Goal: Information Seeking & Learning: Compare options

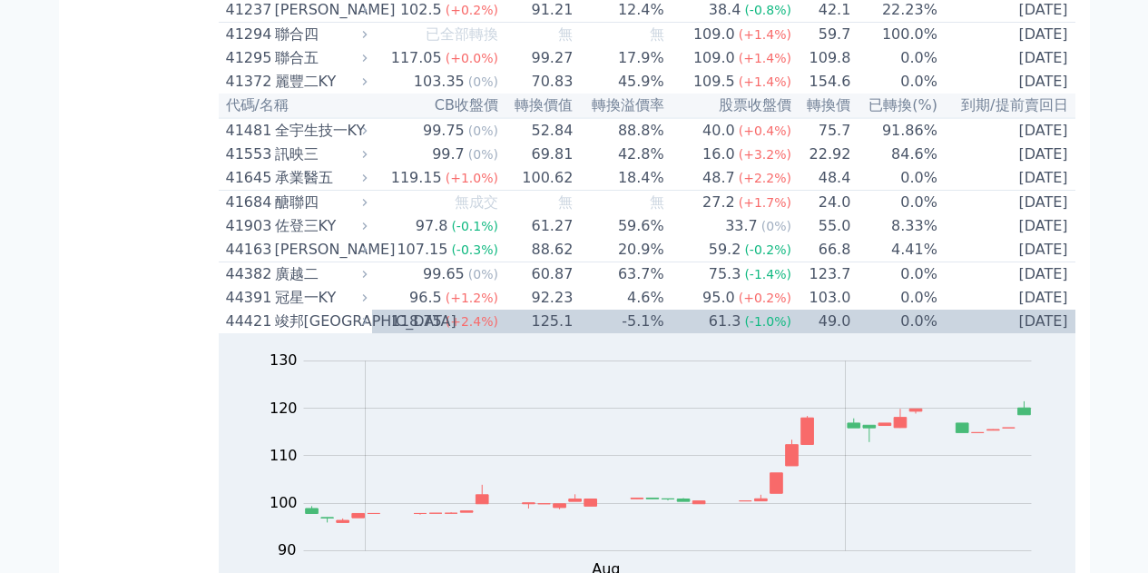
scroll to position [5182, 0]
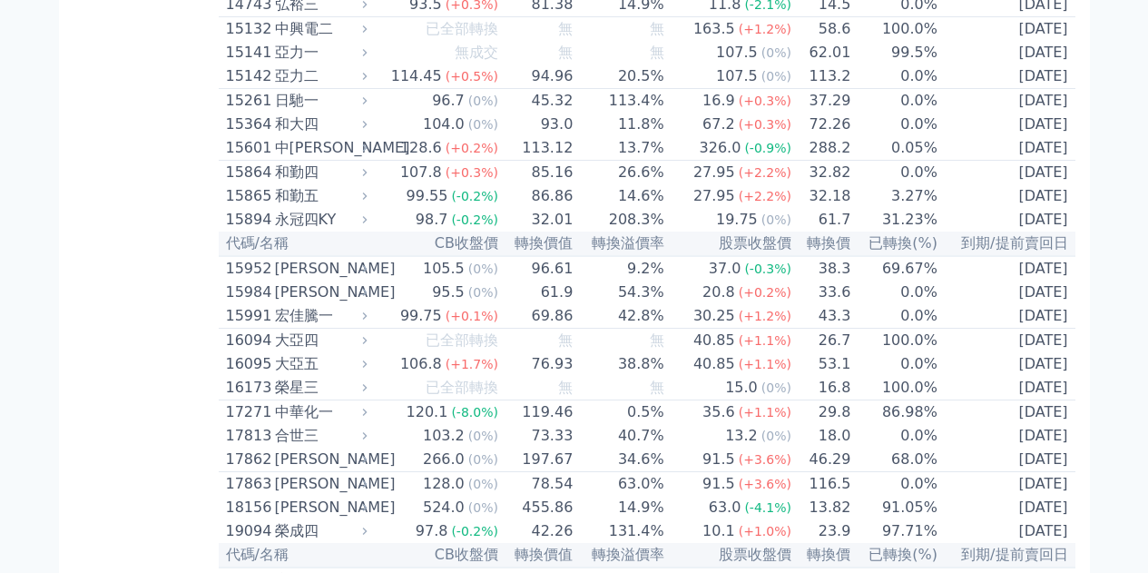
scroll to position [0, 0]
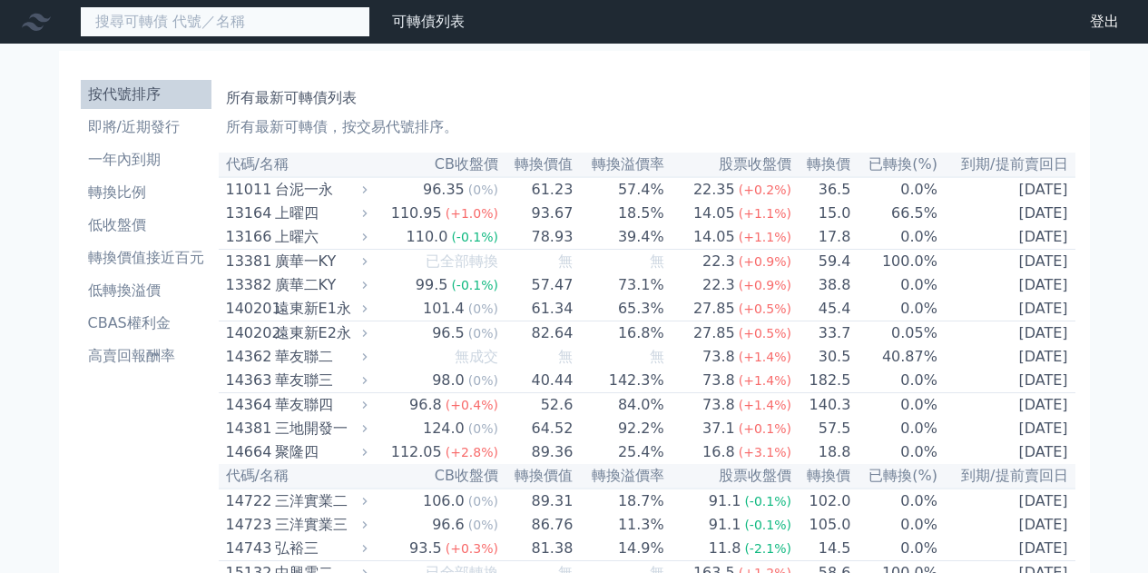
click at [246, 16] on input at bounding box center [225, 21] width 290 height 31
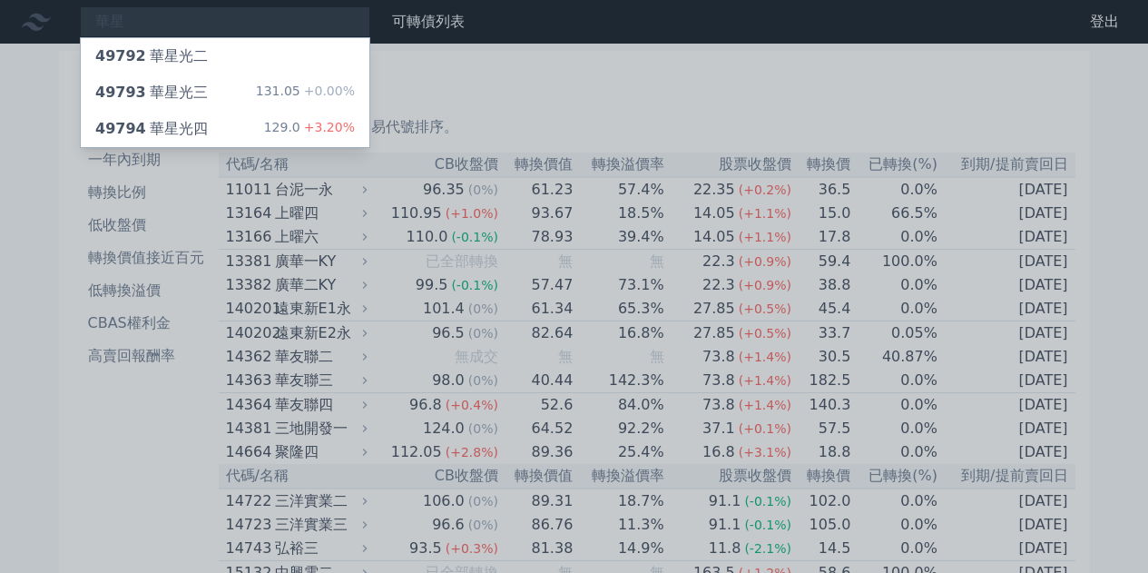
click at [465, 76] on div at bounding box center [574, 286] width 1148 height 573
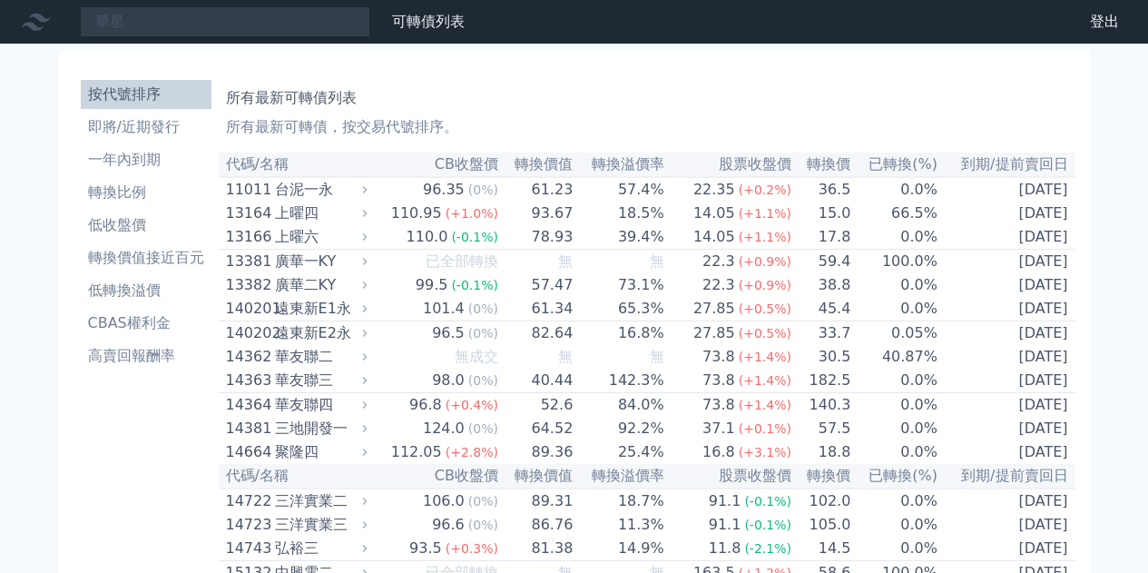
click at [257, 3] on nav "華星 49792 華星光二 49793 華星光三 131.05 +0.00% 49794 華星光四 129.0 +3.20% 可轉債列表 財務數據 可轉債列表…" at bounding box center [574, 22] width 1148 height 44
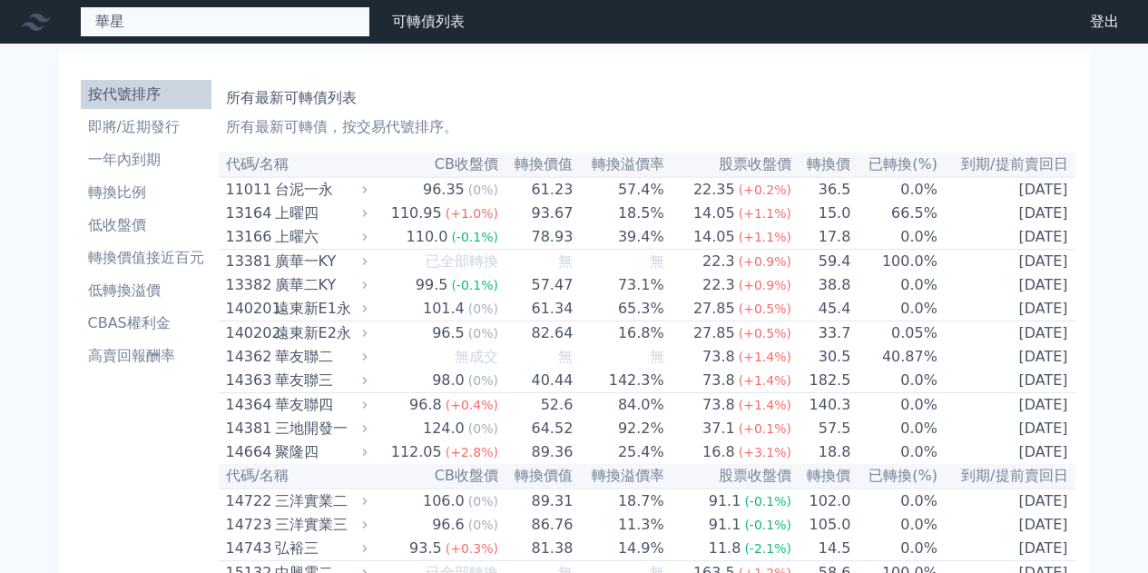
click at [240, 22] on div "華星 49792 華星光二 49793 華星光三 131.05 +0.00% 49794 華星光四 129.0 +3.20%" at bounding box center [225, 21] width 290 height 31
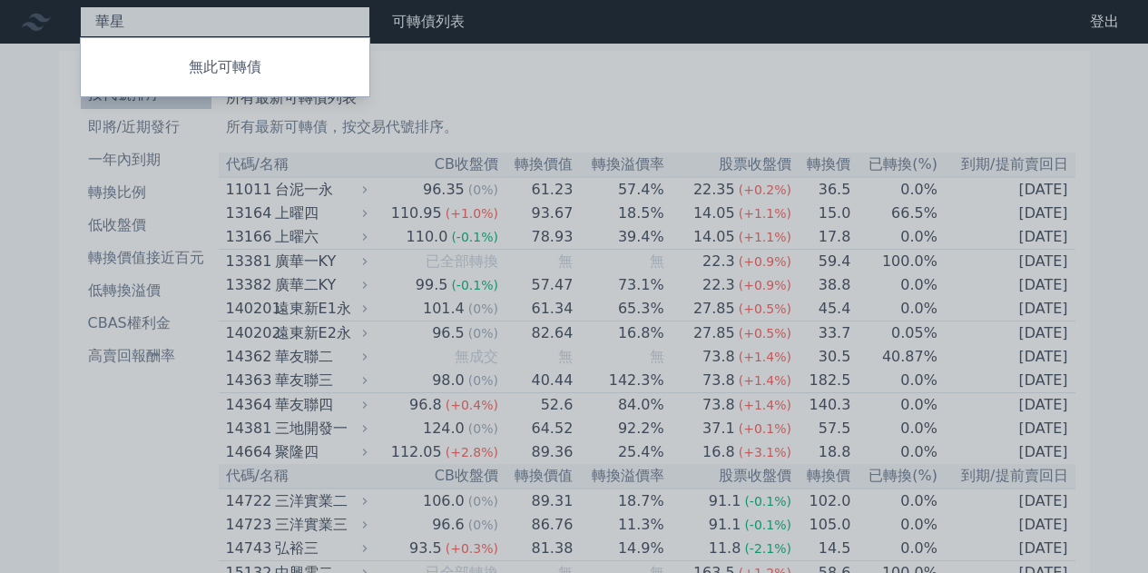
type input "華"
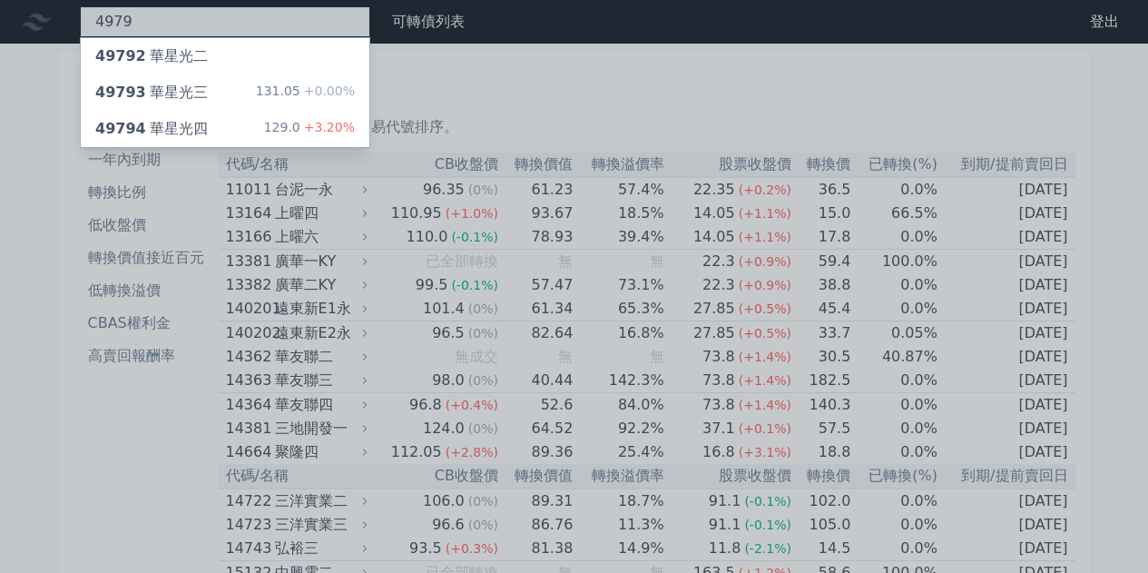
type input "4979"
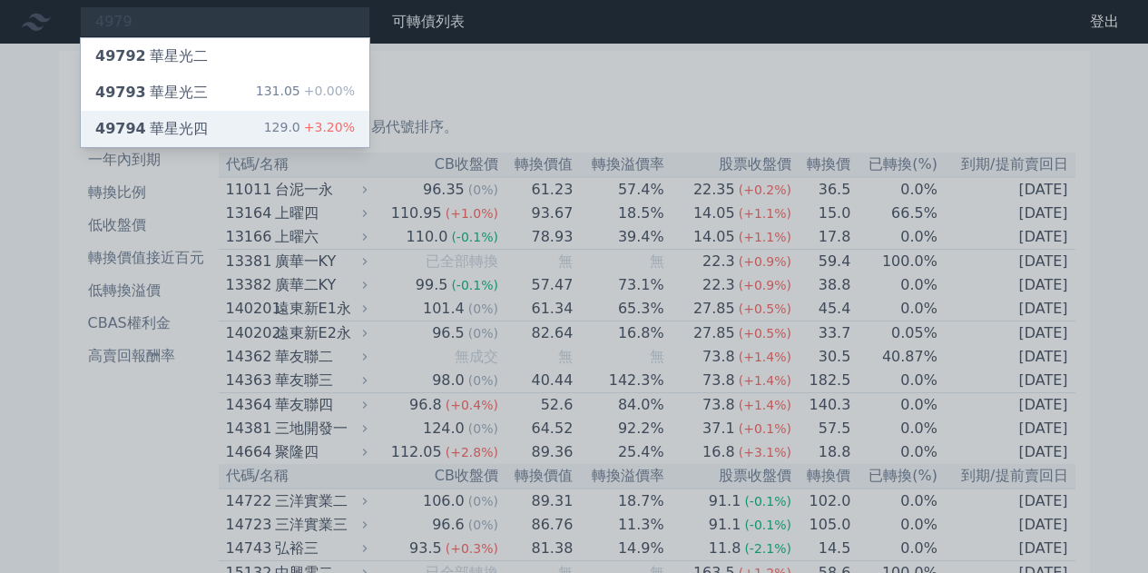
click at [208, 129] on div "49794 華星光四 129.0 +3.20%" at bounding box center [225, 129] width 289 height 36
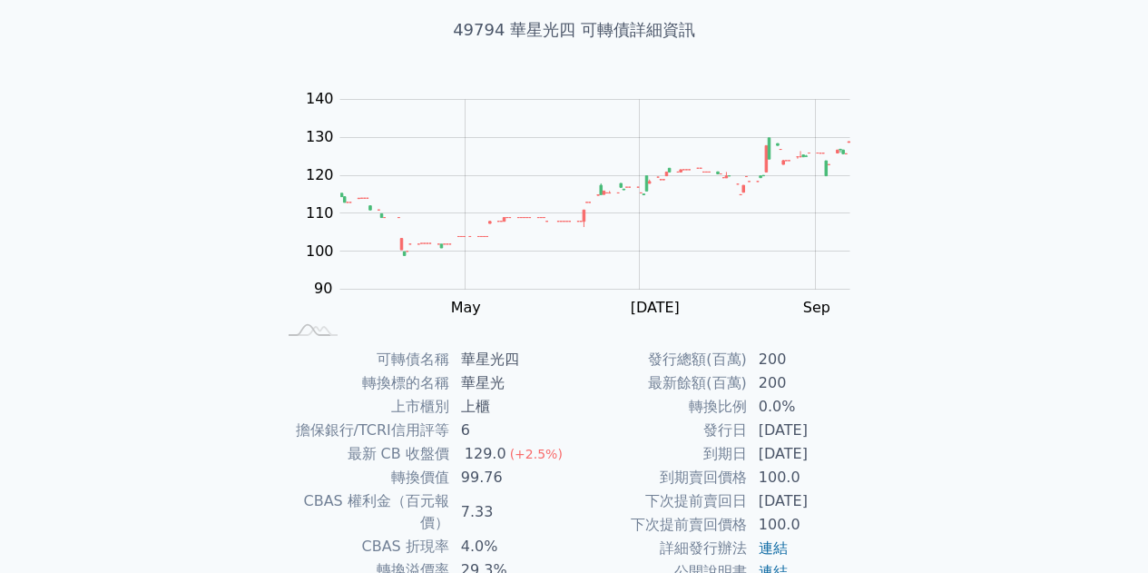
scroll to position [182, 0]
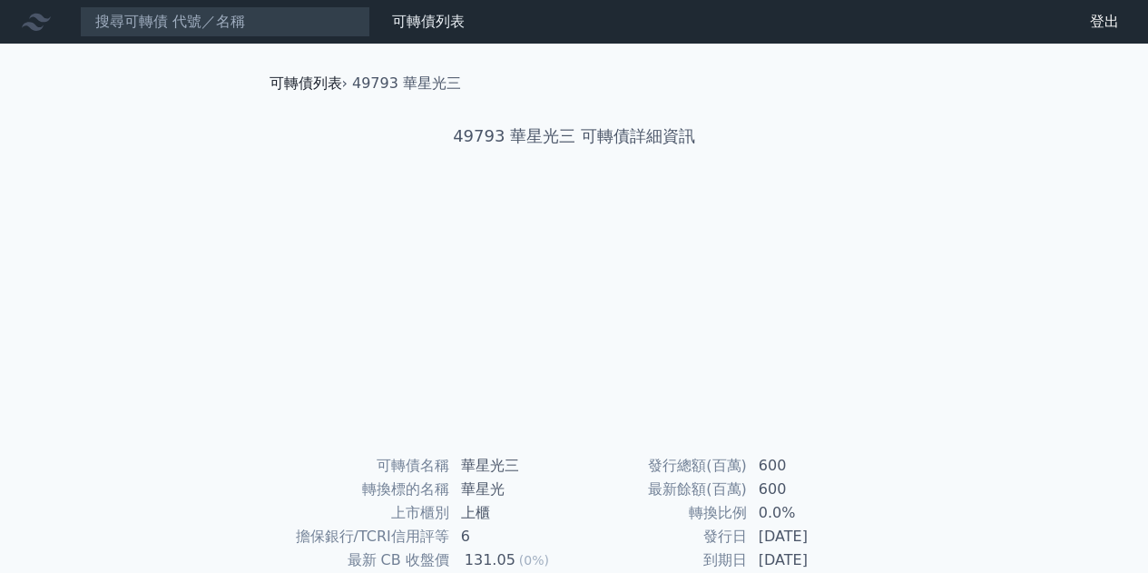
click at [300, 90] on link "可轉債列表" at bounding box center [306, 82] width 73 height 17
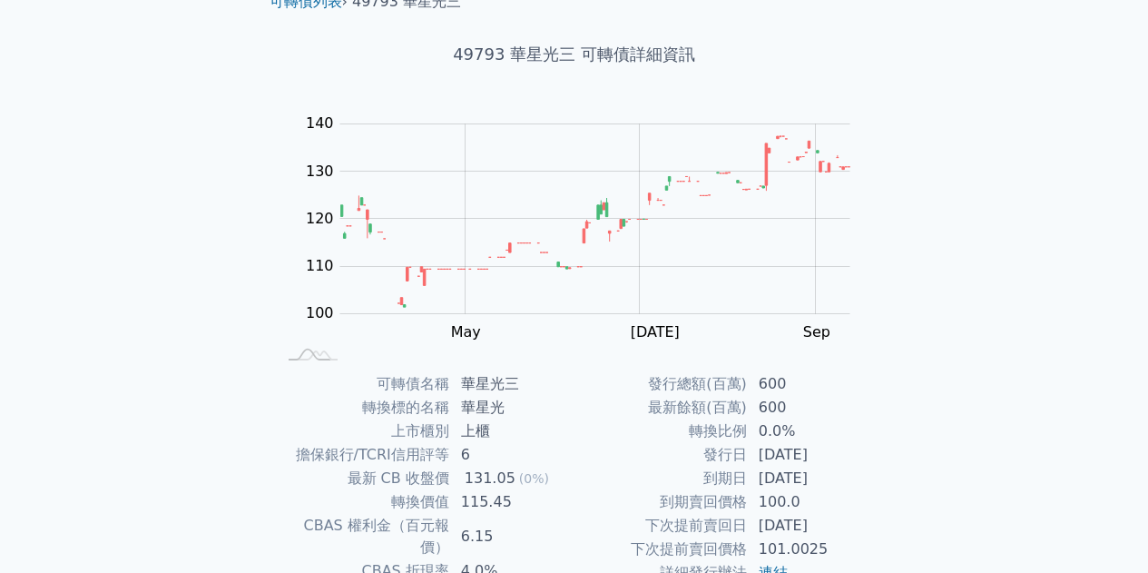
scroll to position [182, 0]
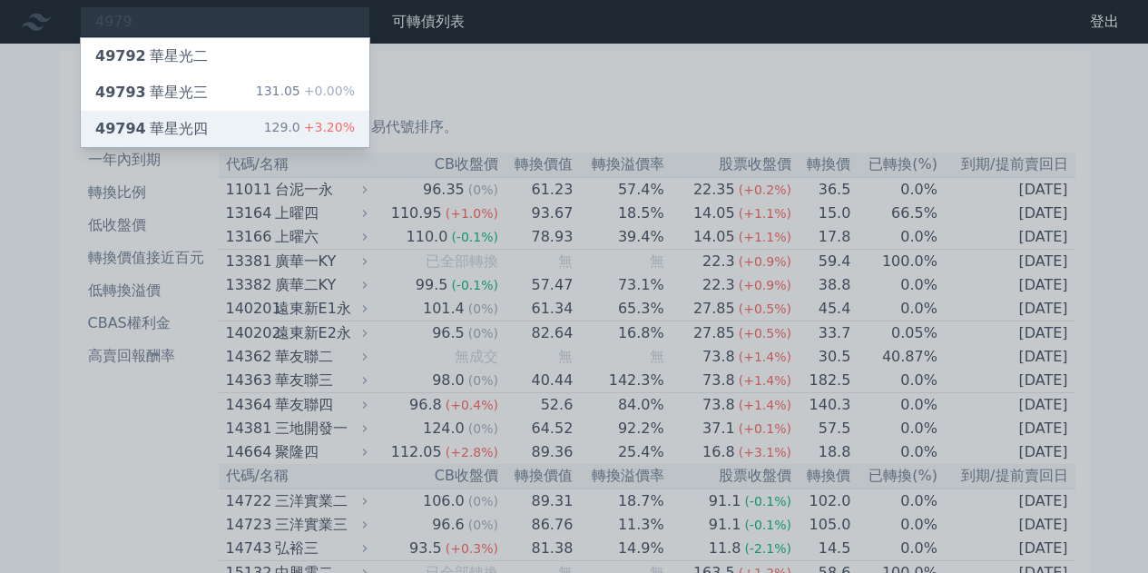
click at [227, 133] on div "49794 華星光四 129.0 +3.20%" at bounding box center [225, 129] width 289 height 36
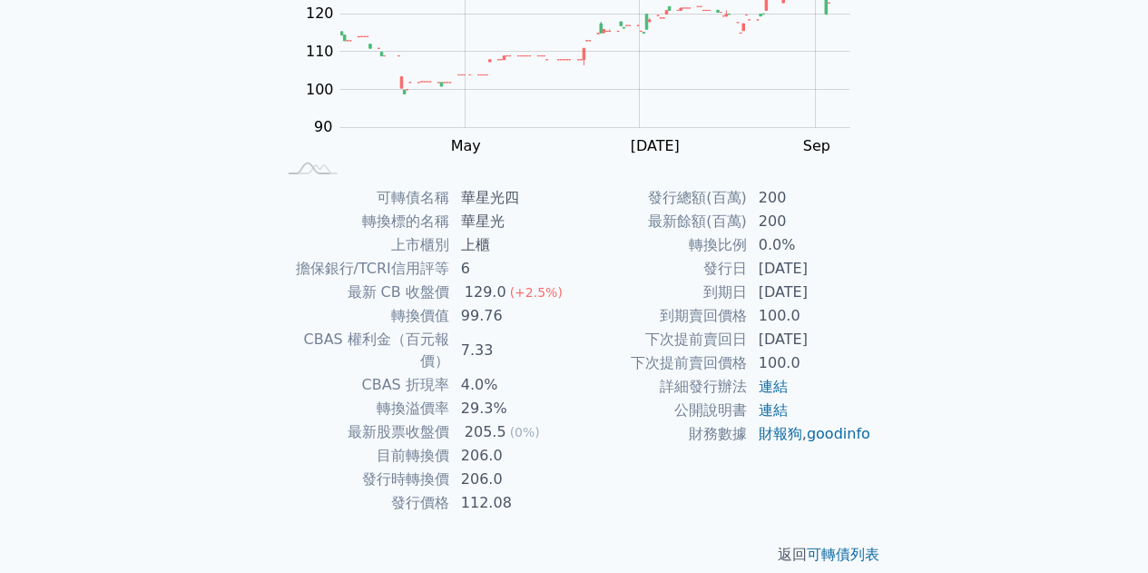
scroll to position [177, 0]
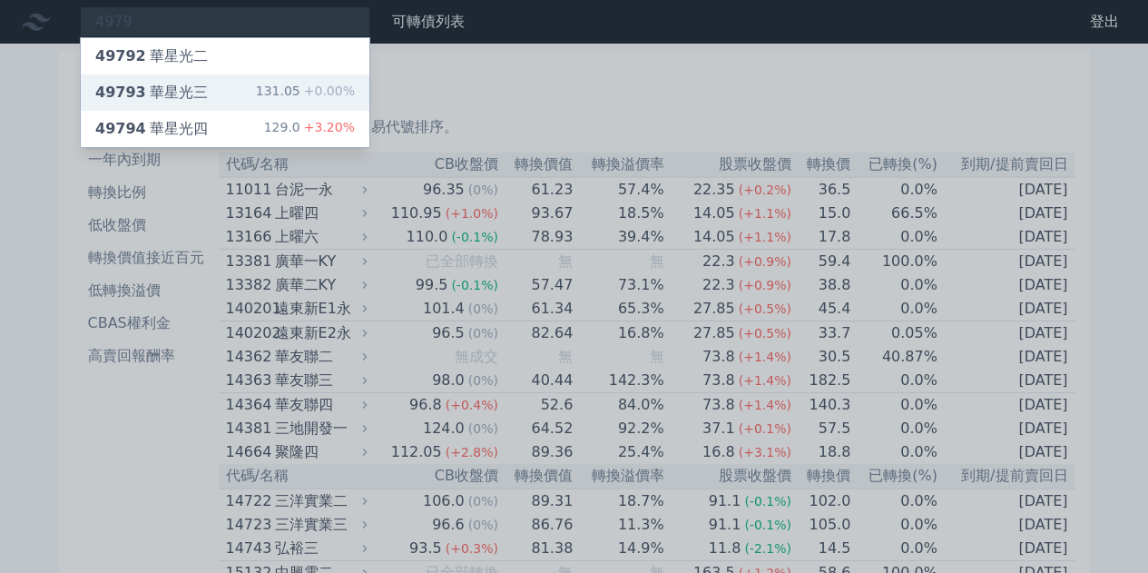
click at [250, 91] on div "49793 華星光三 131.05 +0.00%" at bounding box center [225, 92] width 289 height 36
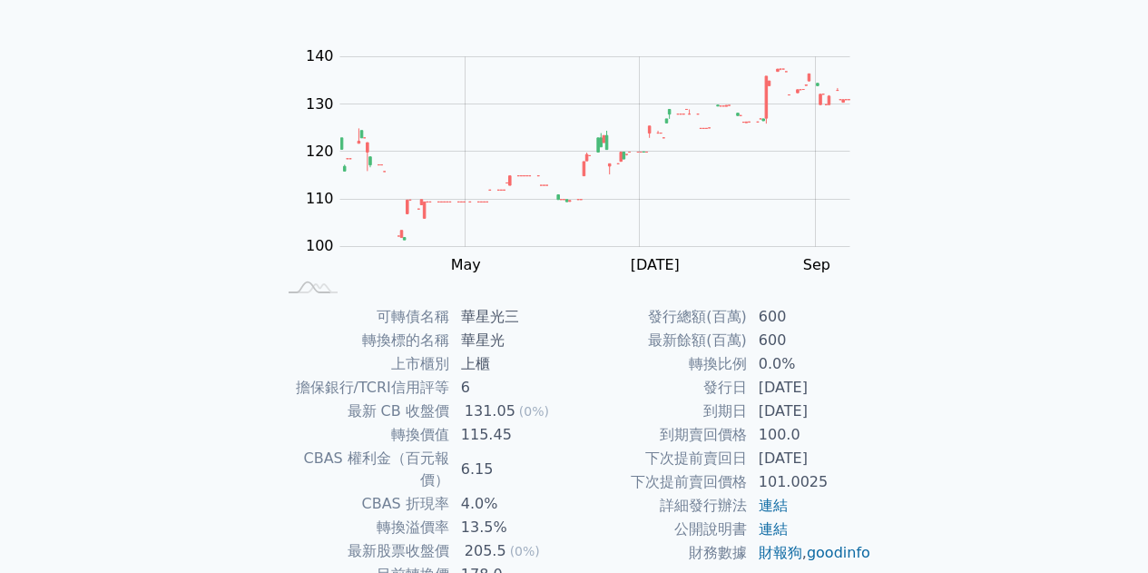
scroll to position [182, 0]
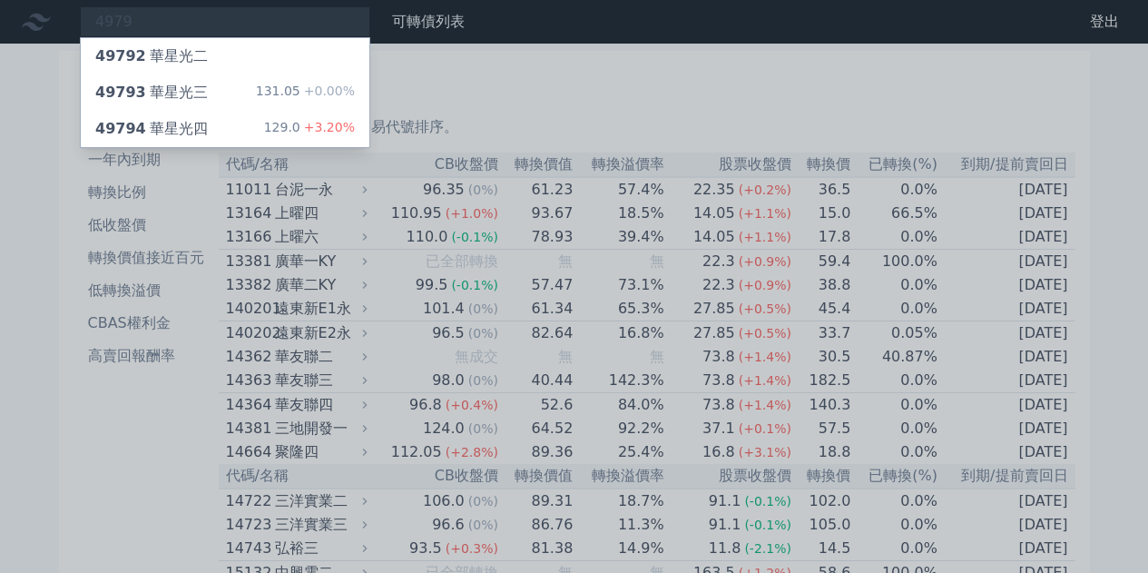
click at [446, 126] on div at bounding box center [574, 286] width 1148 height 573
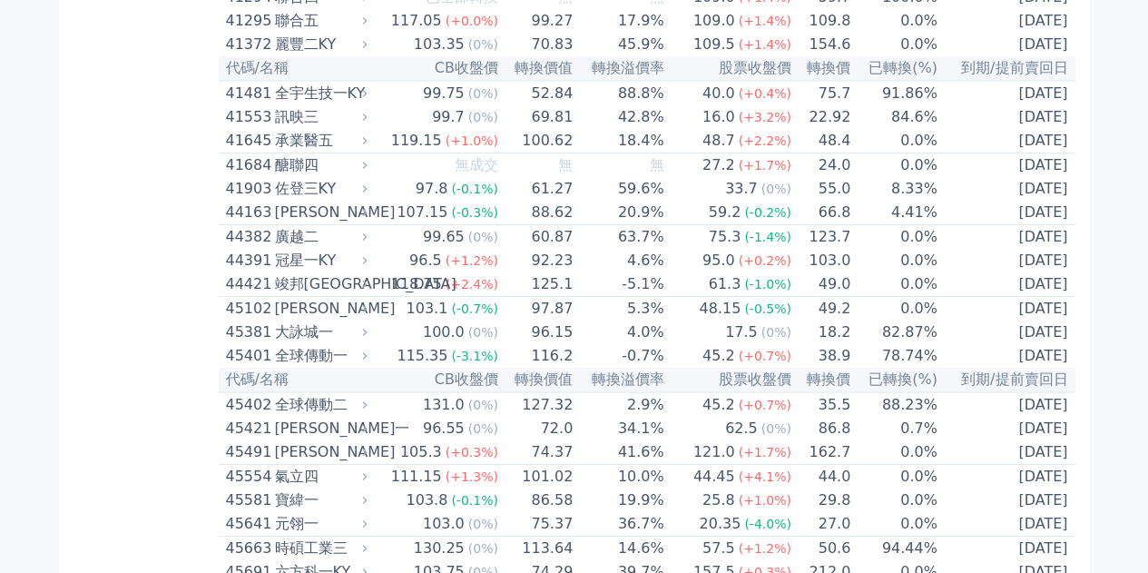
scroll to position [7736, 0]
